Goal: Task Accomplishment & Management: Manage account settings

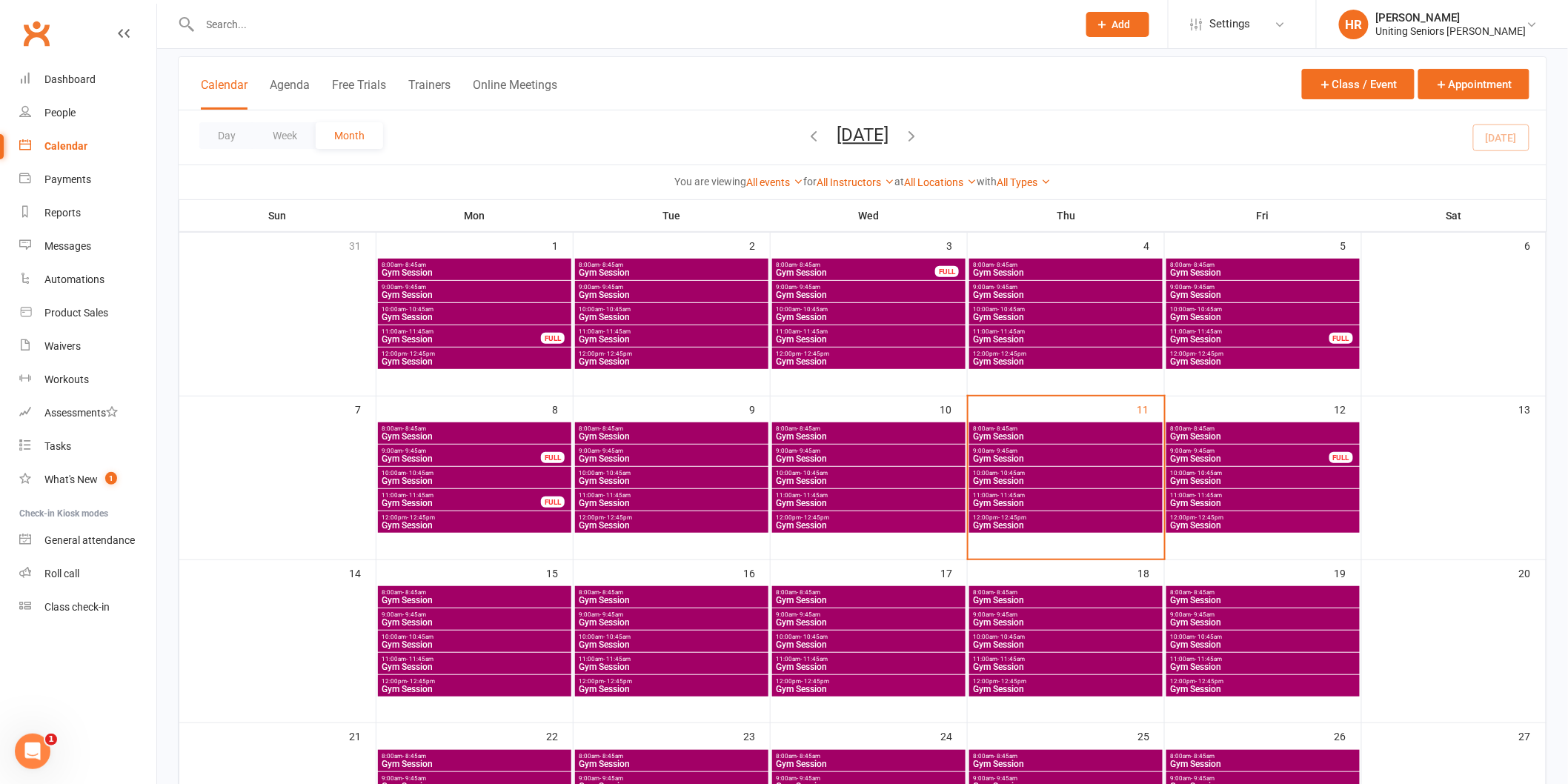
click at [1035, 456] on span "Gym Session" at bounding box center [1066, 459] width 187 height 9
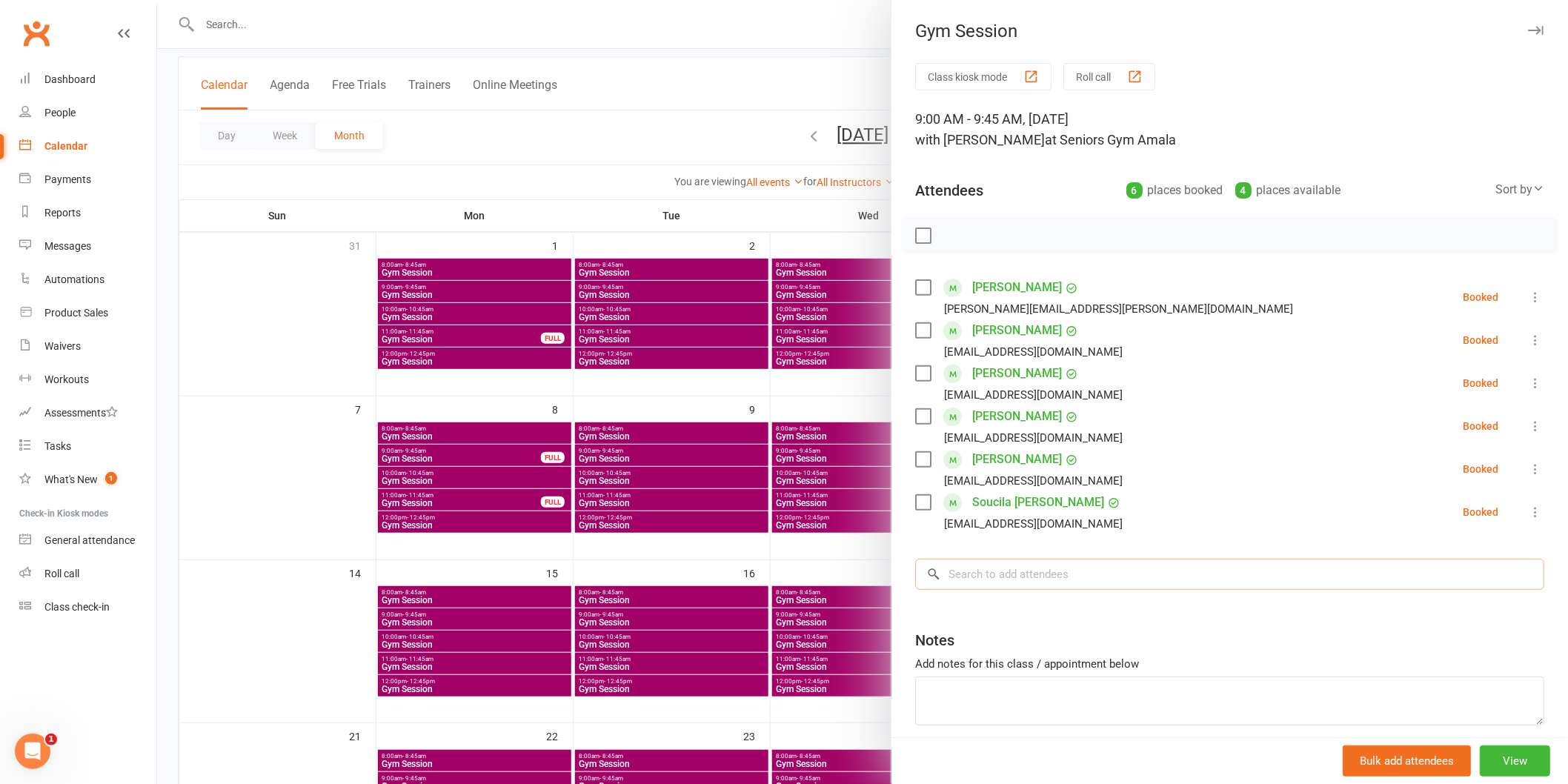
click at [1026, 567] on input "search" at bounding box center [1229, 574] width 629 height 32
type input "h"
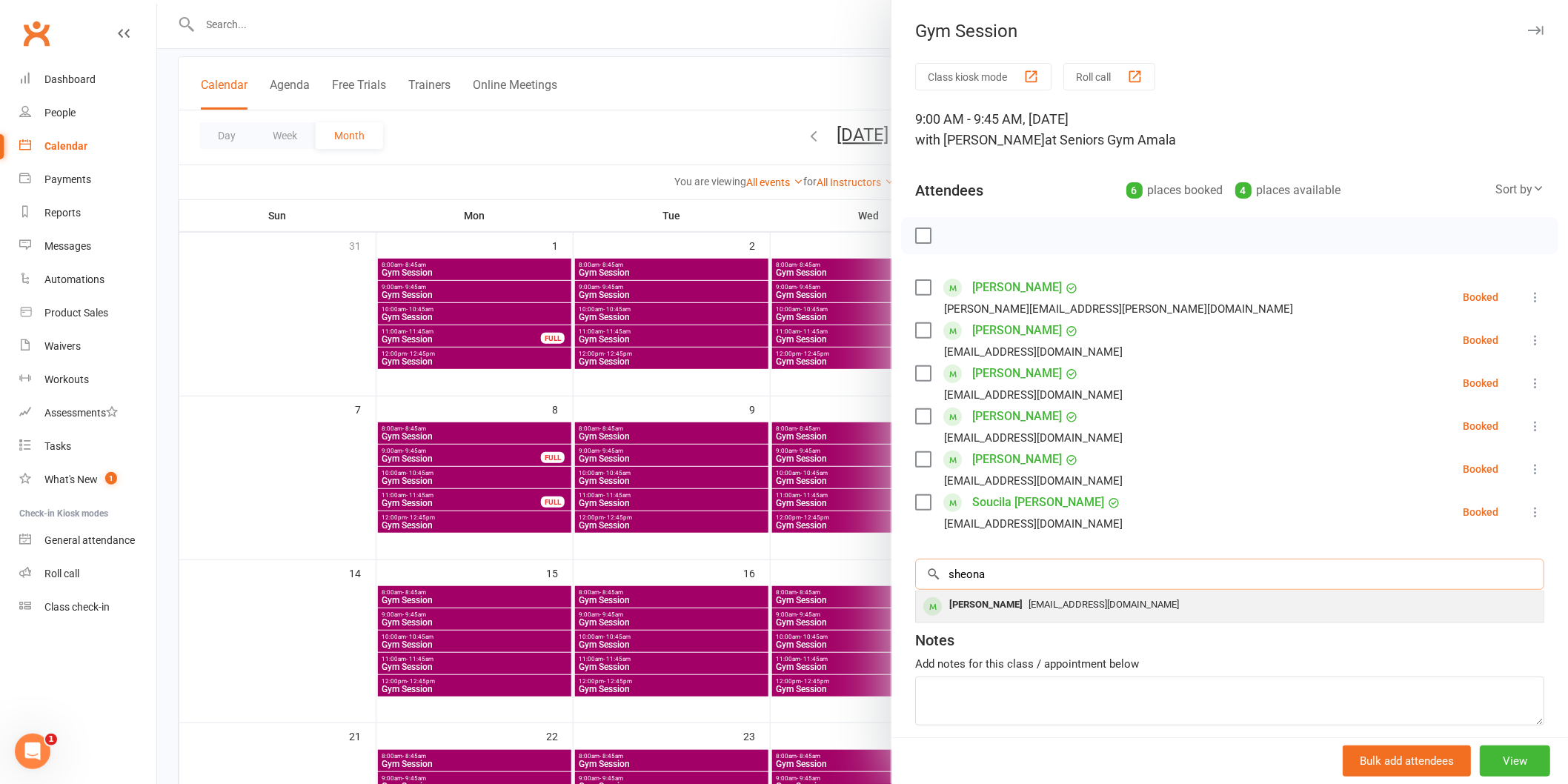
type input "sheona"
click at [1026, 595] on div "[PERSON_NAME]" at bounding box center [985, 606] width 85 height 22
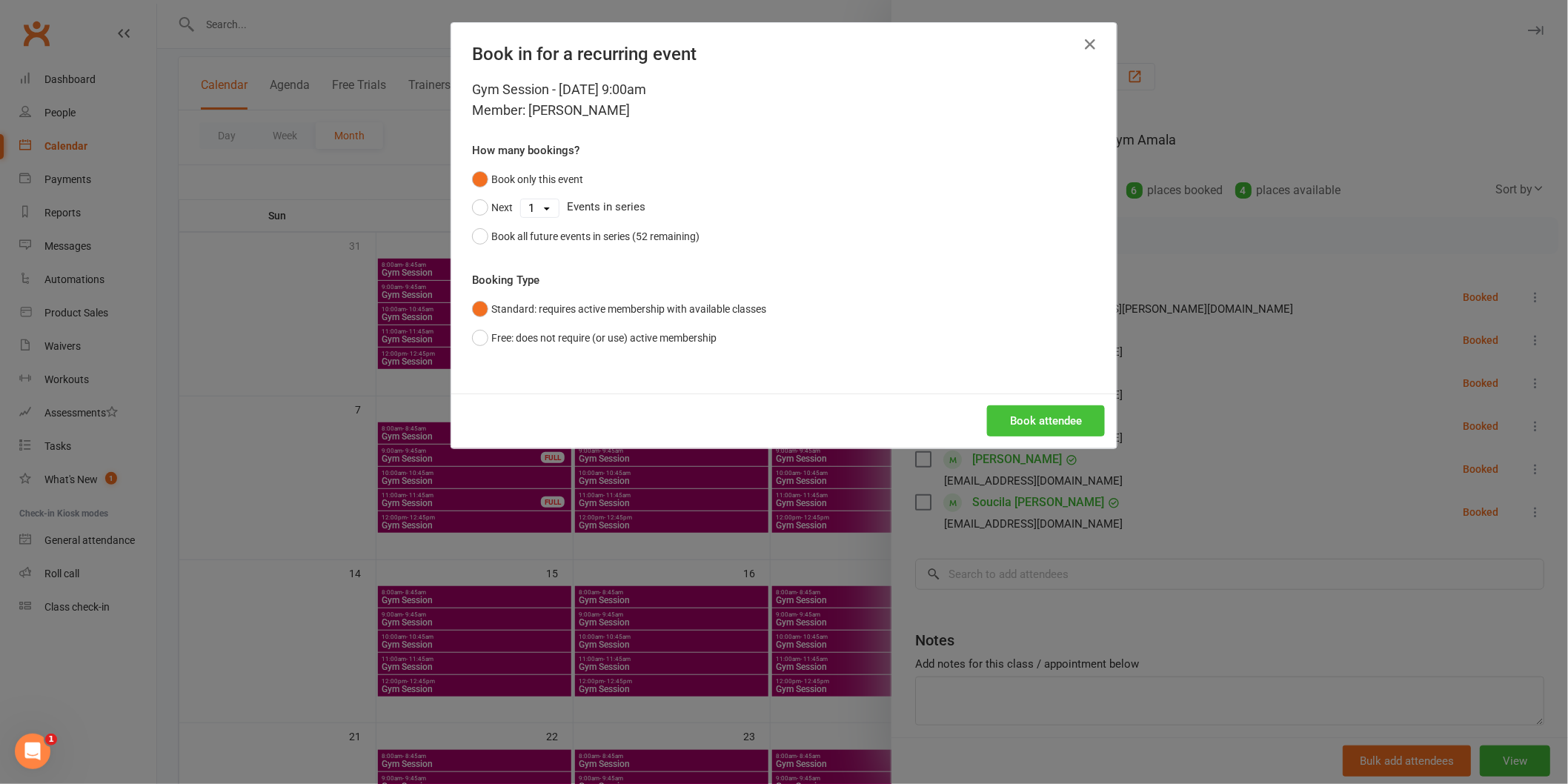
click at [1048, 419] on button "Book attendee" at bounding box center [1045, 420] width 118 height 32
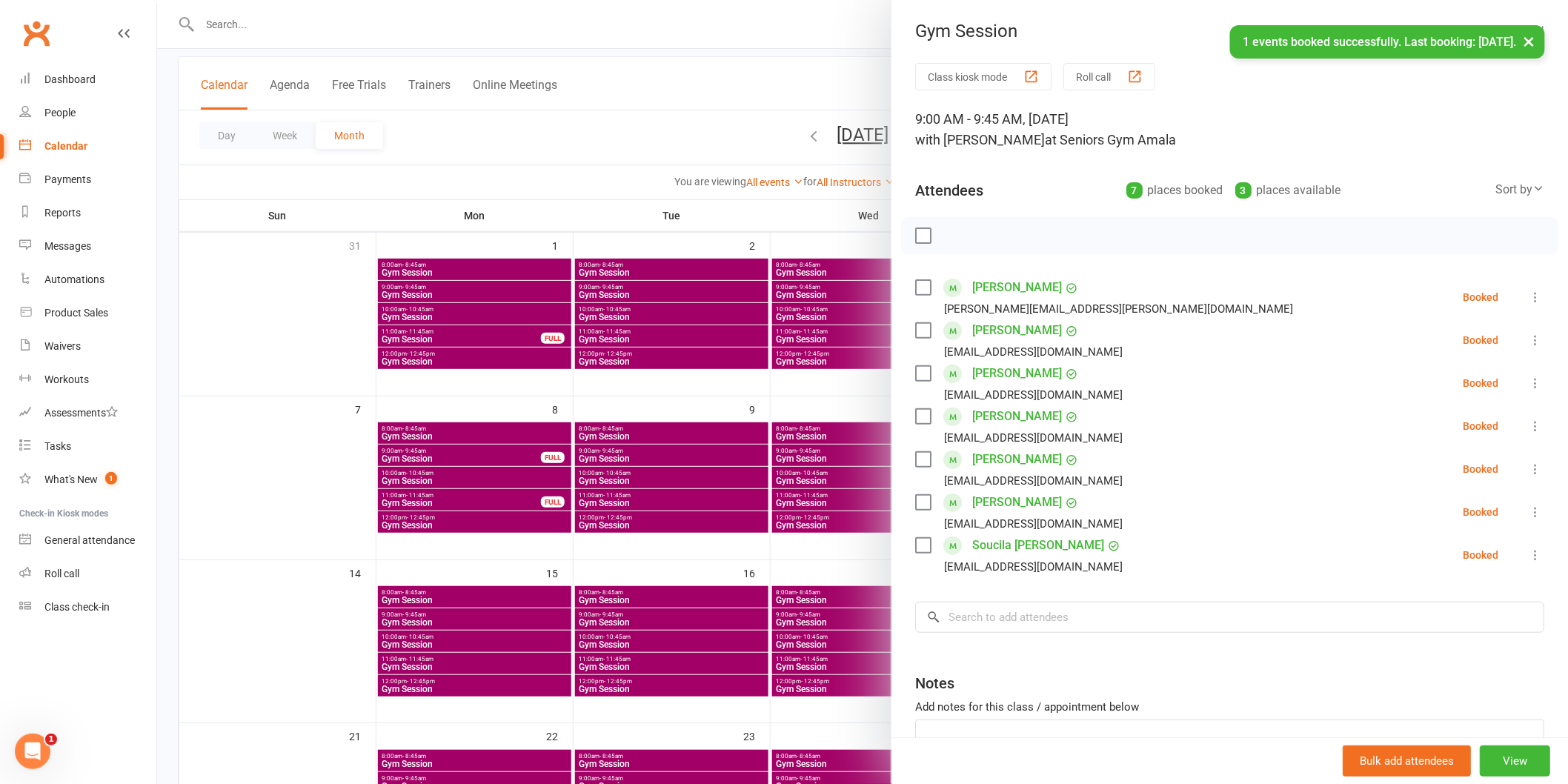
click at [1528, 342] on icon at bounding box center [1535, 340] width 14 height 14
click at [1494, 401] on link "Remove" at bounding box center [1463, 399] width 159 height 30
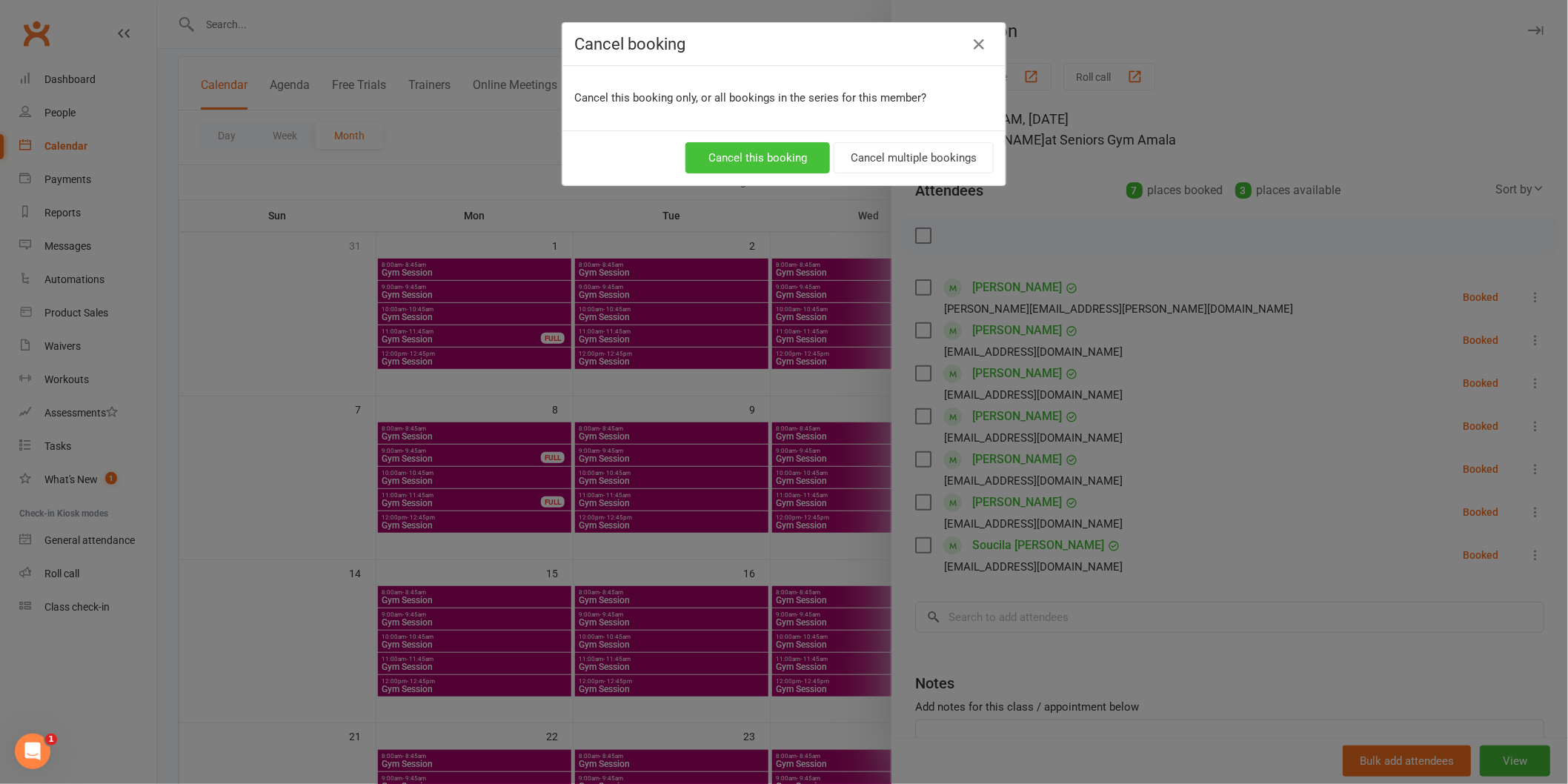
click at [754, 158] on button "Cancel this booking" at bounding box center [757, 158] width 145 height 32
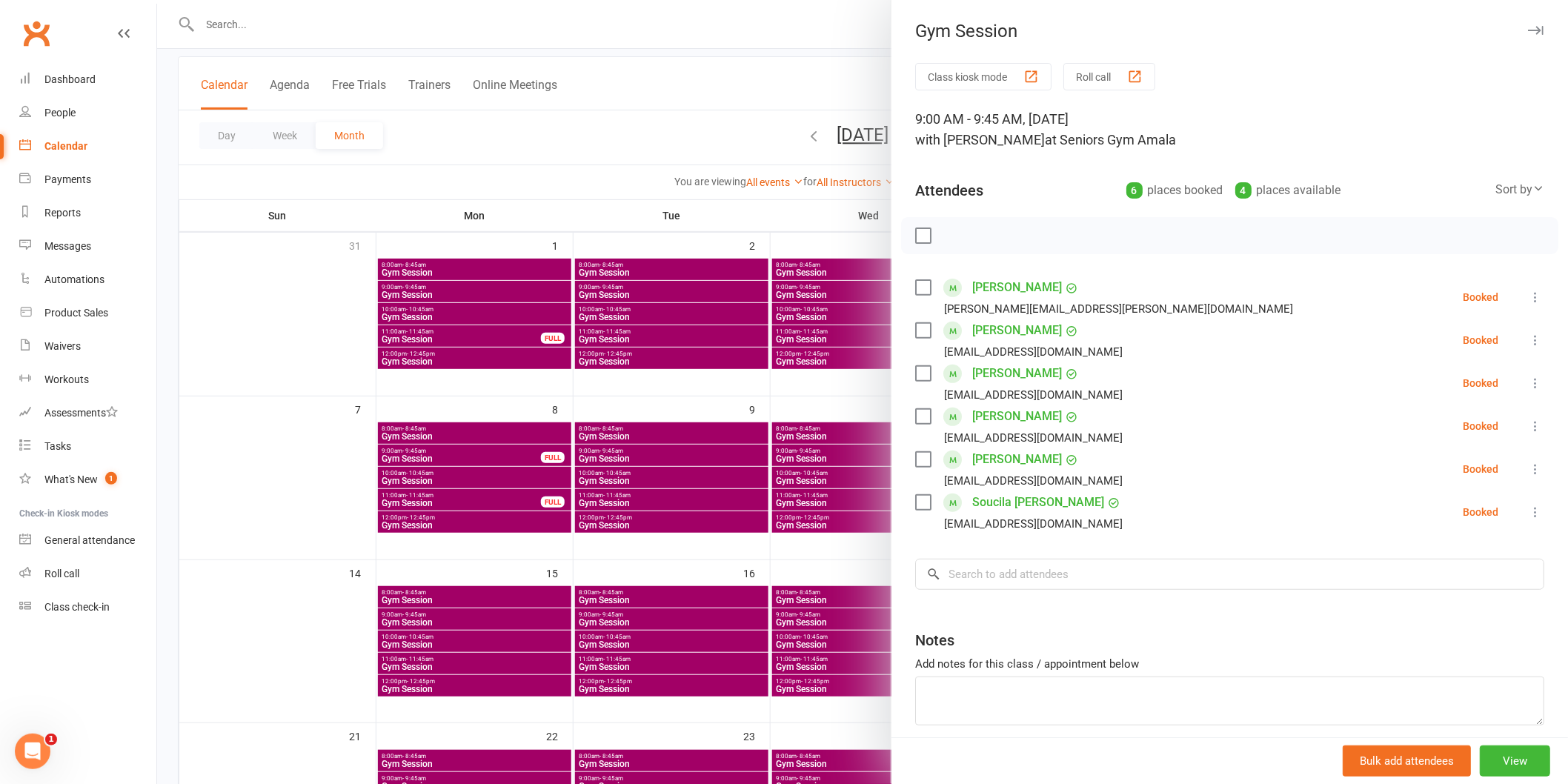
click at [821, 552] on div at bounding box center [863, 392] width 1411 height 784
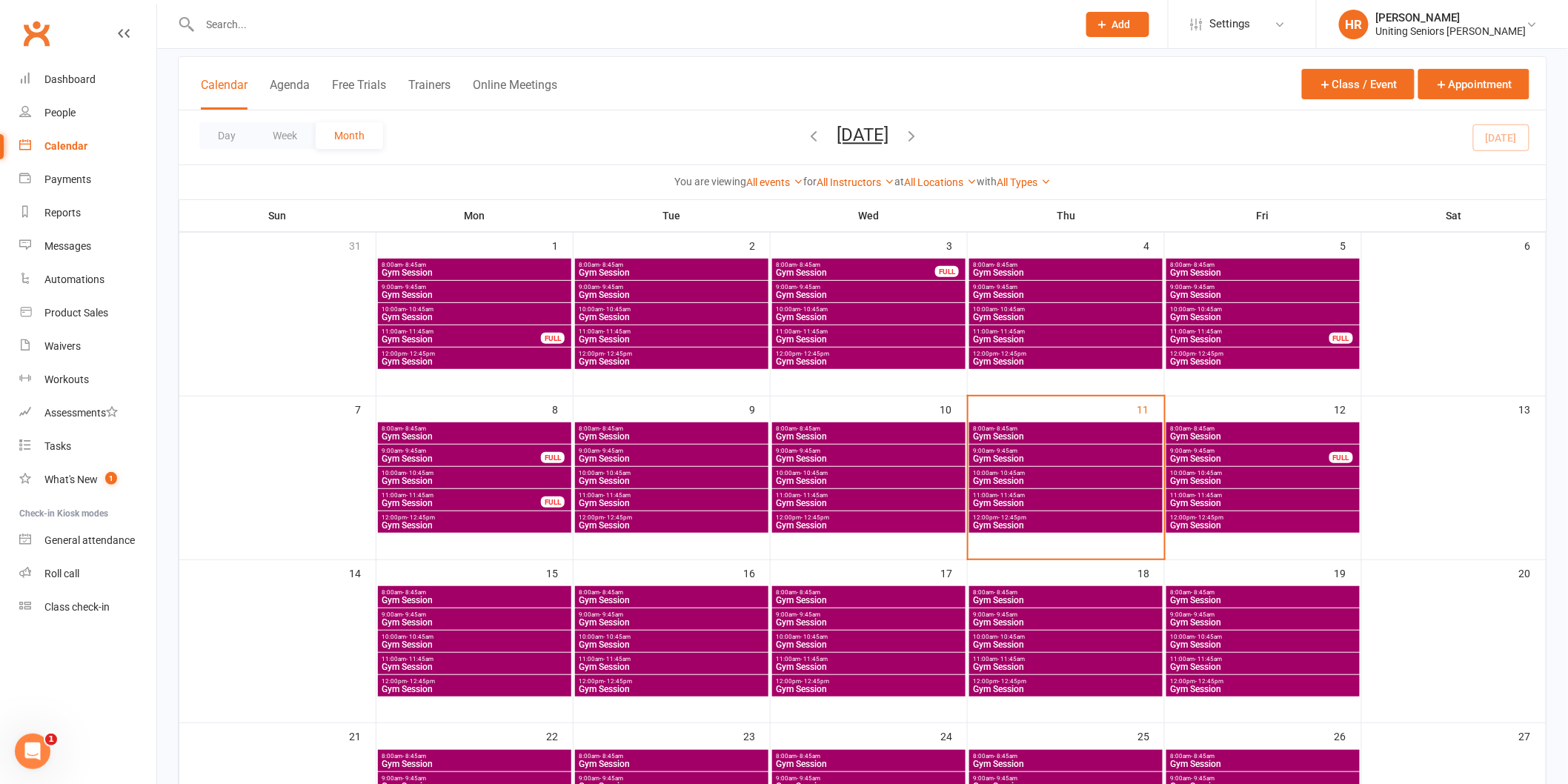
click at [1015, 468] on div "10:00am - 10:45am Gym Session" at bounding box center [1065, 478] width 193 height 22
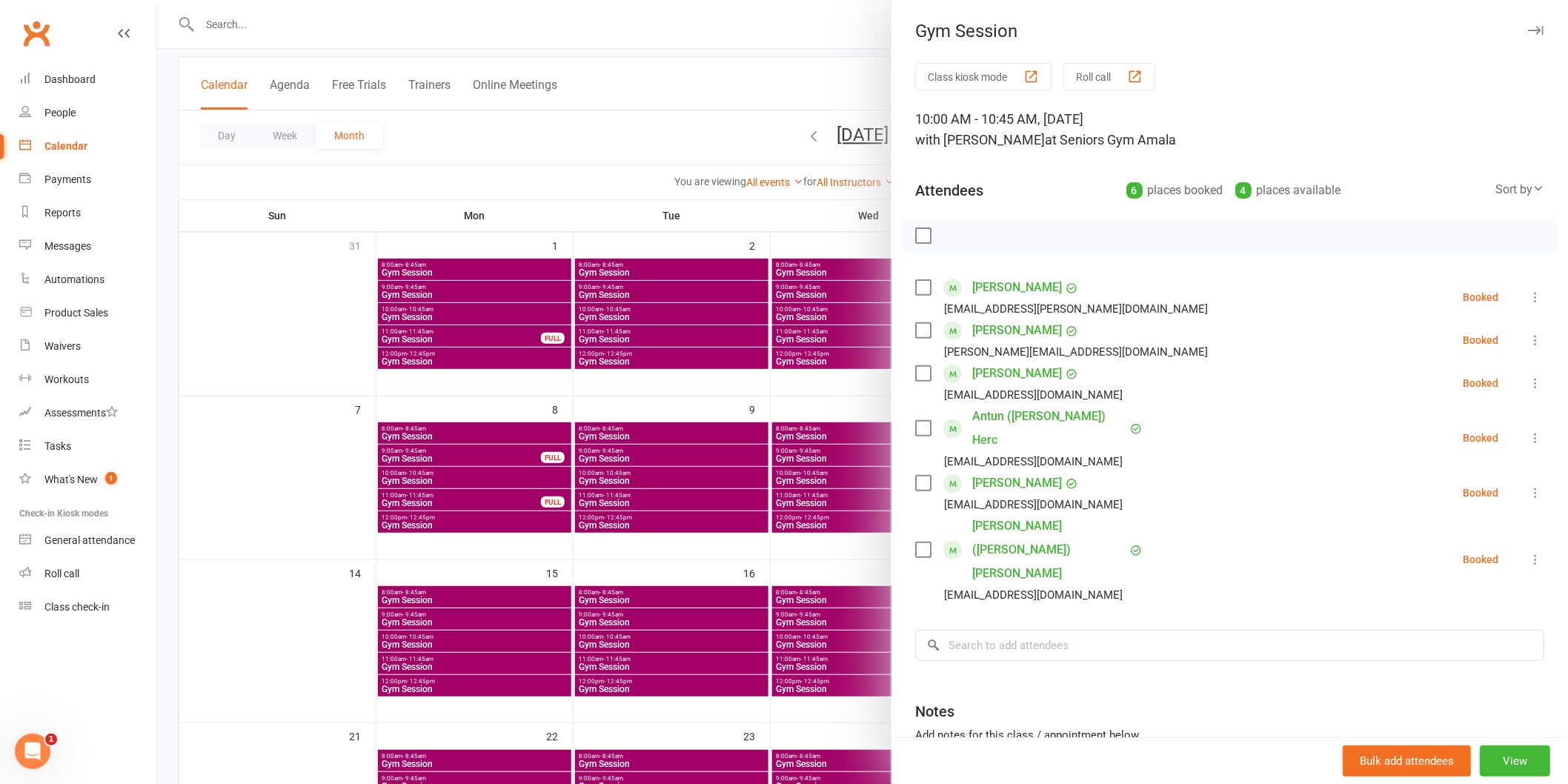
click at [767, 573] on div at bounding box center [863, 392] width 1411 height 784
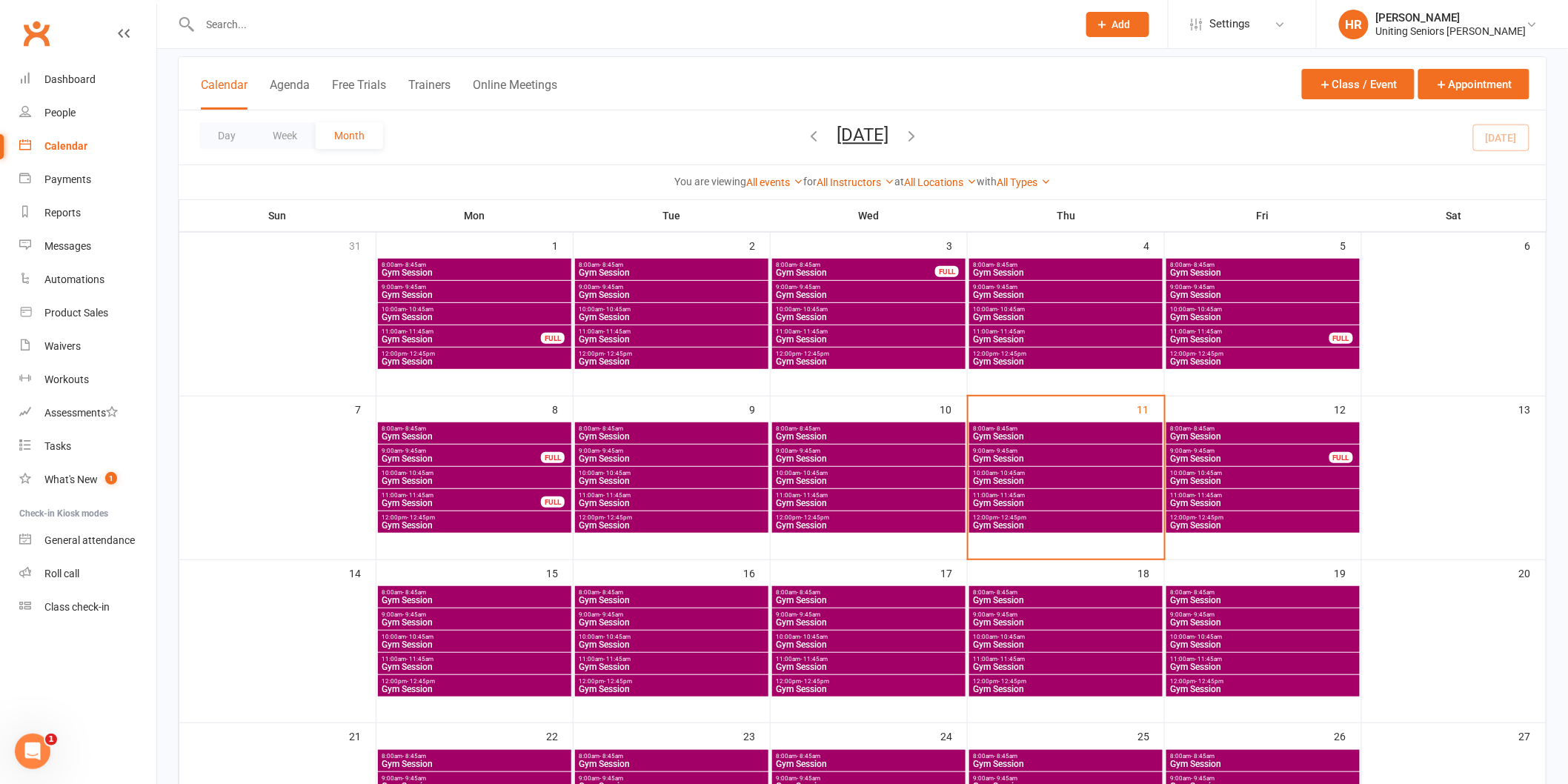
click at [1044, 495] on span "11:00am - 11:45am" at bounding box center [1066, 495] width 187 height 6
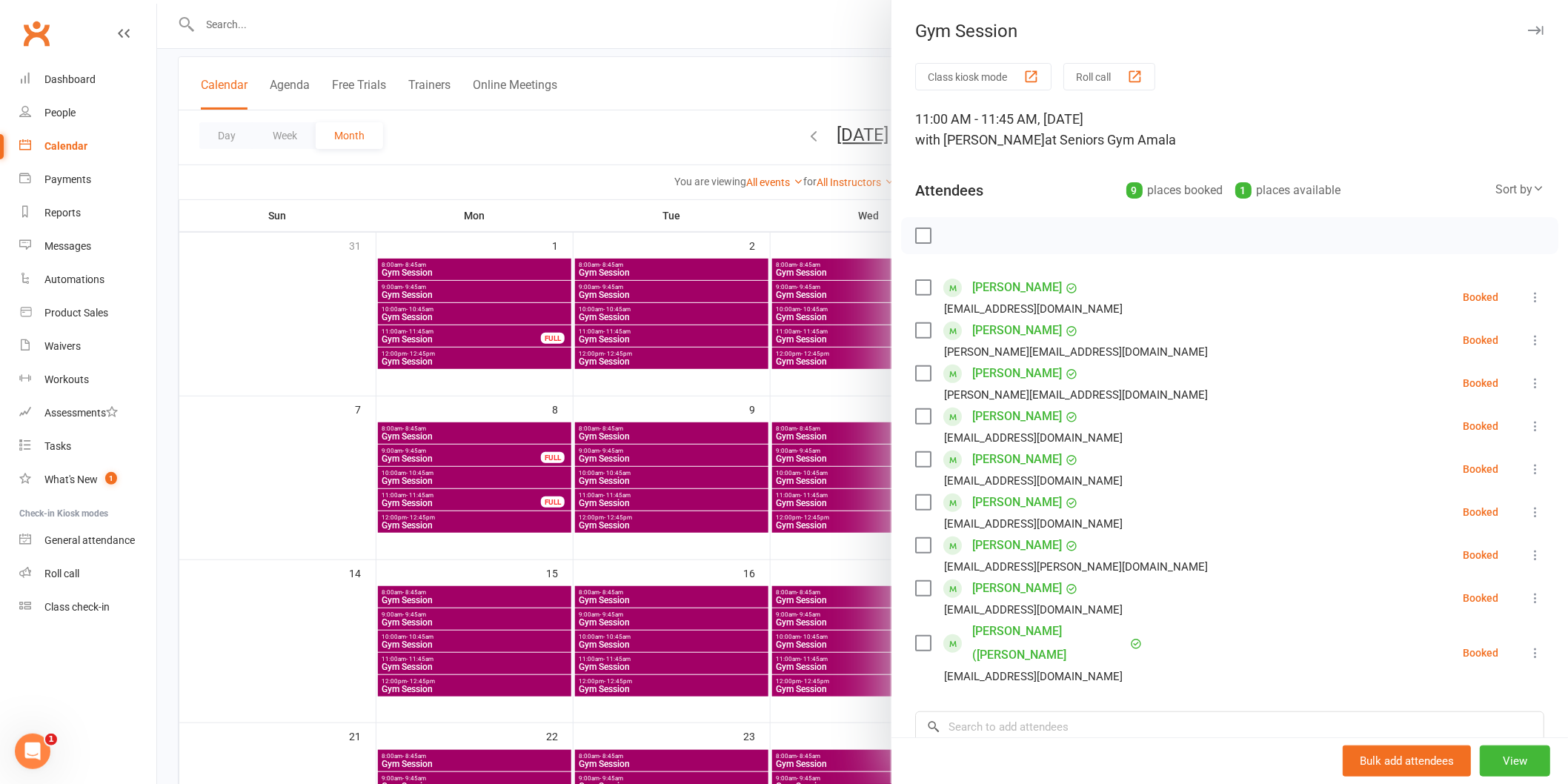
click at [712, 558] on div at bounding box center [863, 392] width 1411 height 784
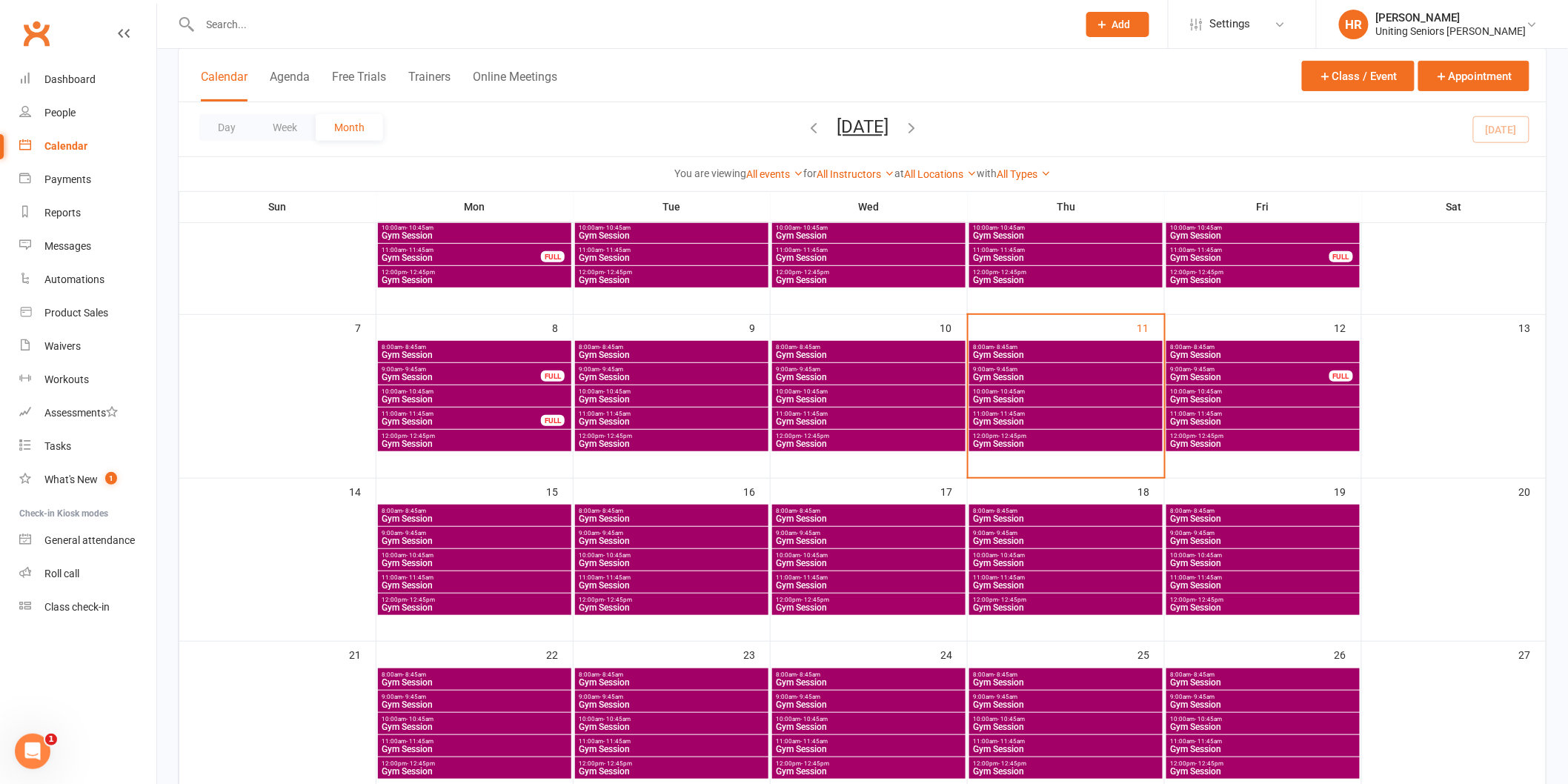
scroll to position [165, 0]
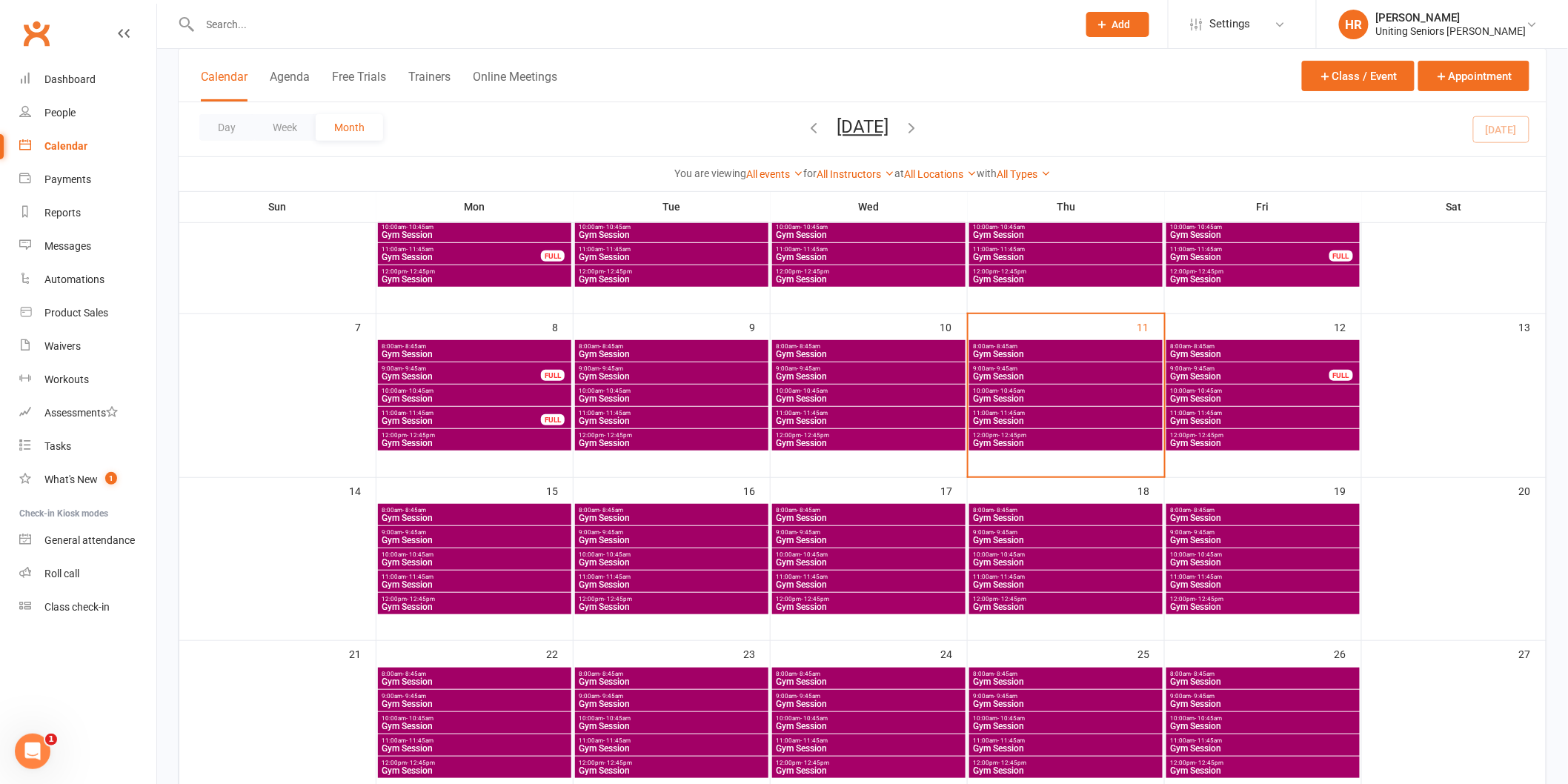
click at [431, 581] on span "Gym Session" at bounding box center [474, 585] width 187 height 9
